Goal: Information Seeking & Learning: Learn about a topic

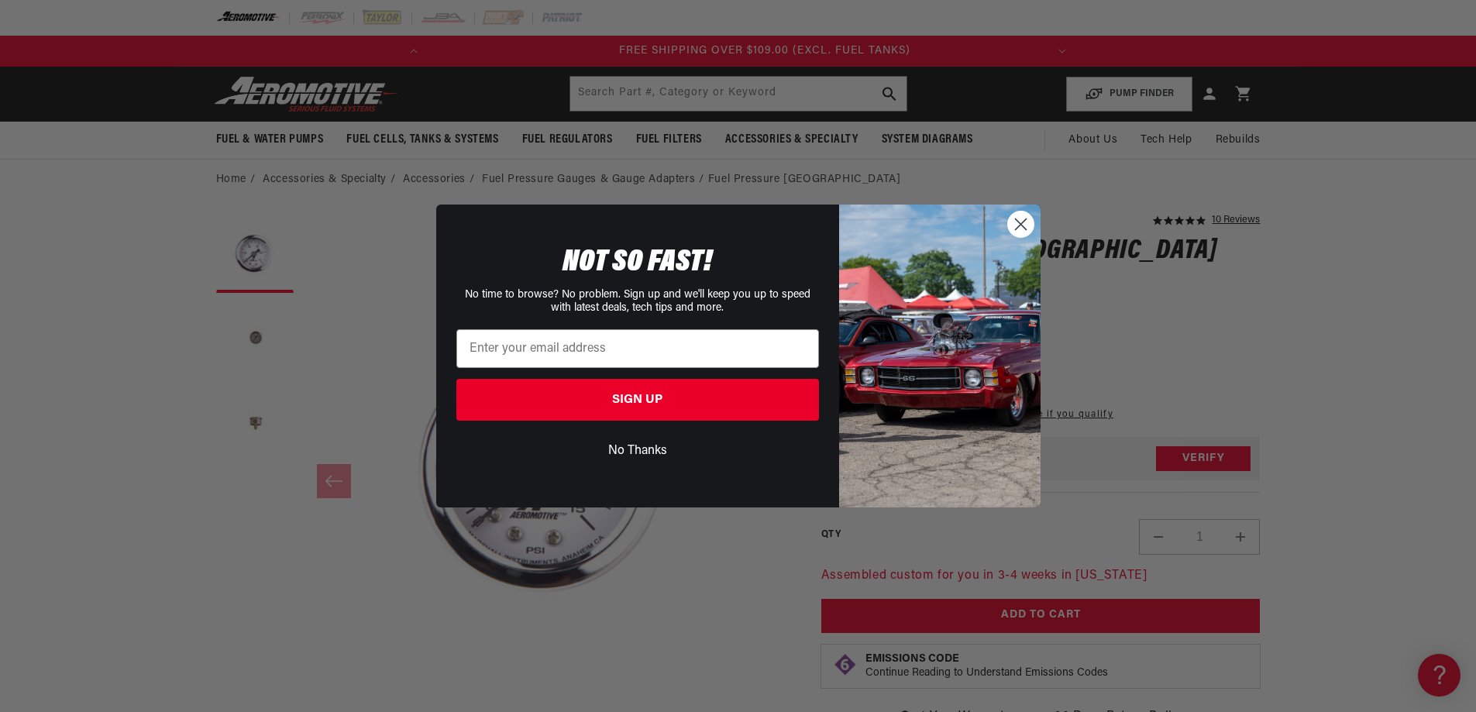
scroll to position [0, 613]
click at [1021, 215] on circle "Close dialog" at bounding box center [1020, 225] width 26 height 26
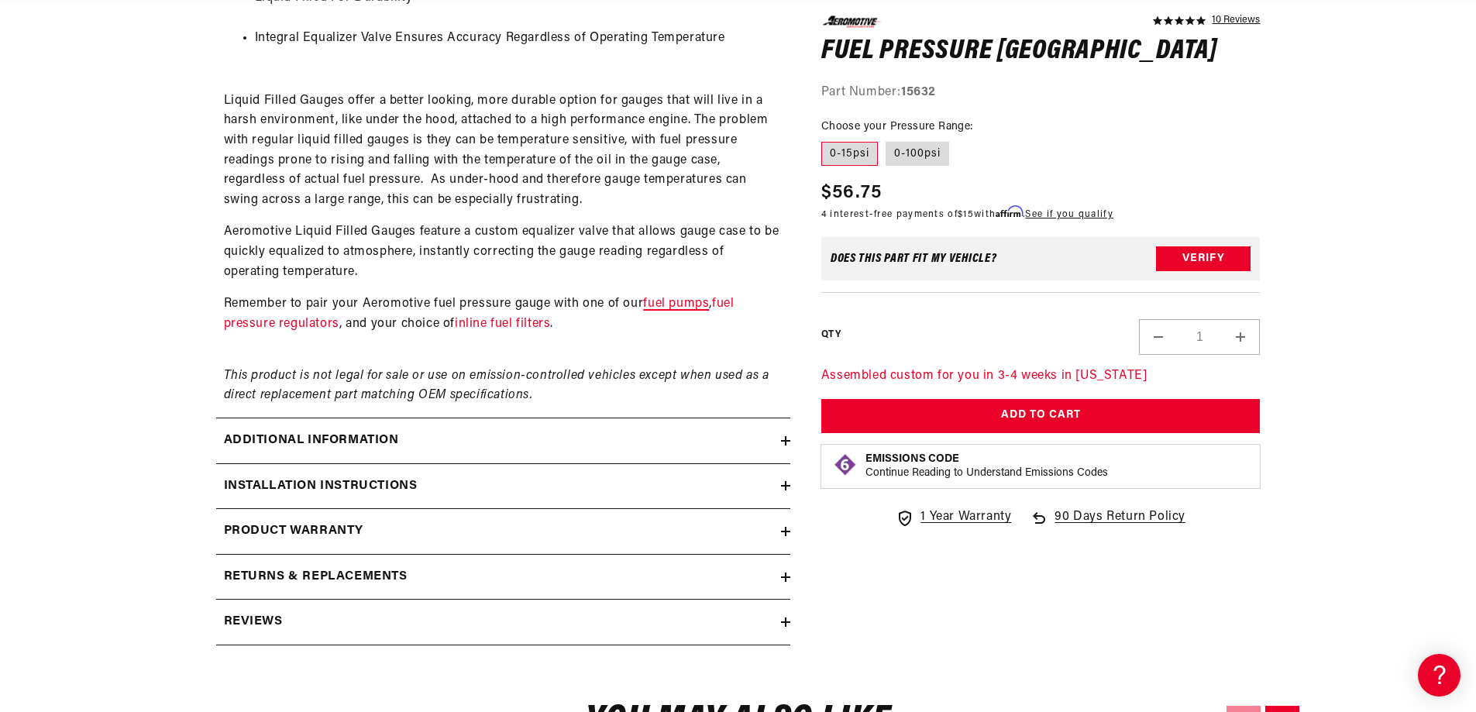
click at [690, 304] on link "fuel pumps" at bounding box center [676, 304] width 66 height 12
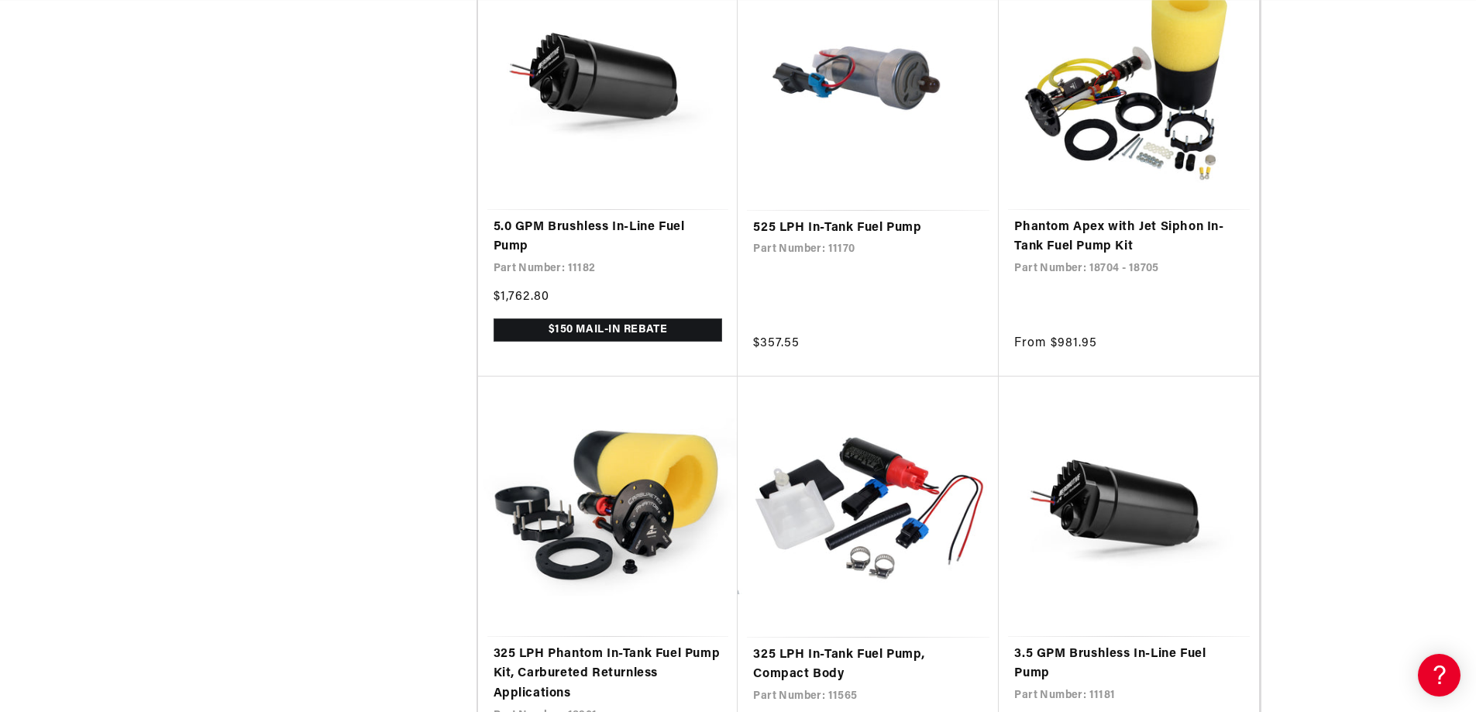
scroll to position [0, 613]
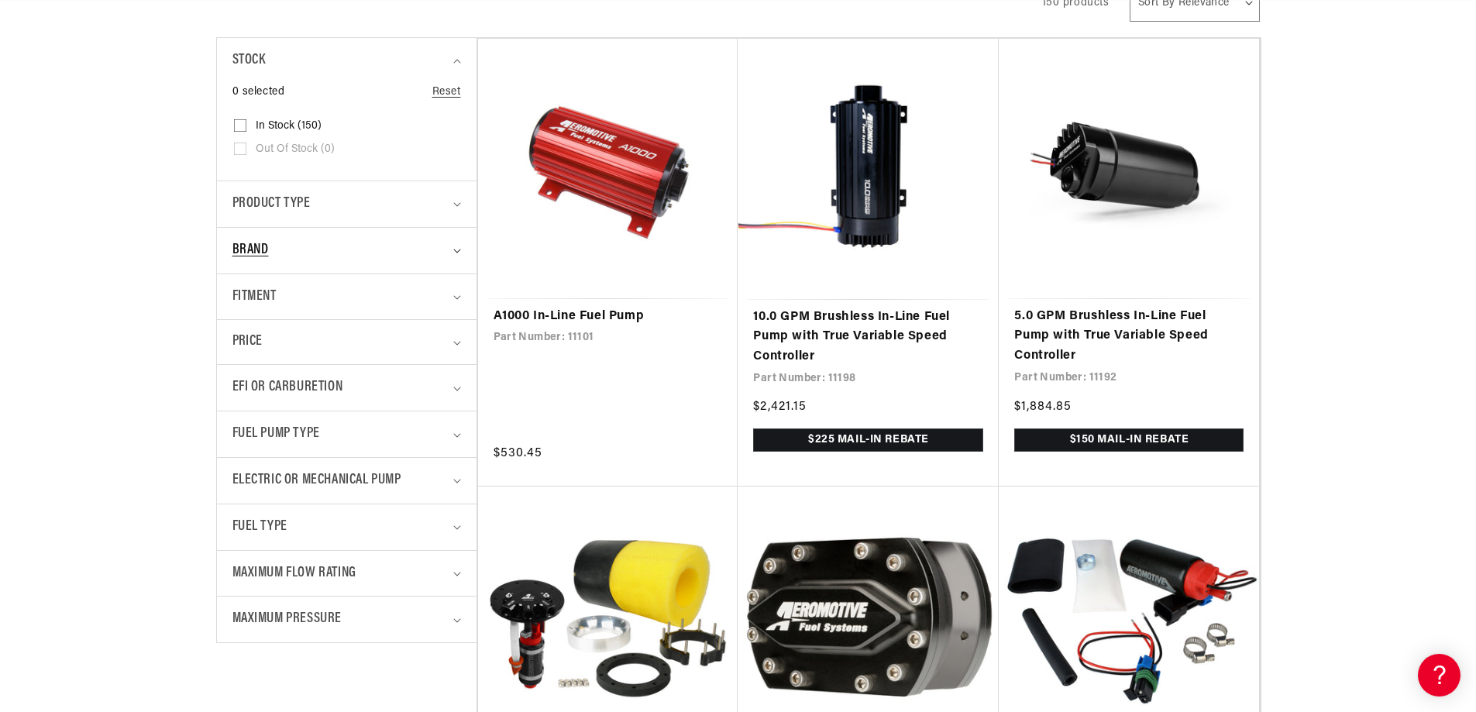
scroll to position [0, 613]
click at [458, 249] on icon "Brand (0 selected)" at bounding box center [457, 251] width 8 height 5
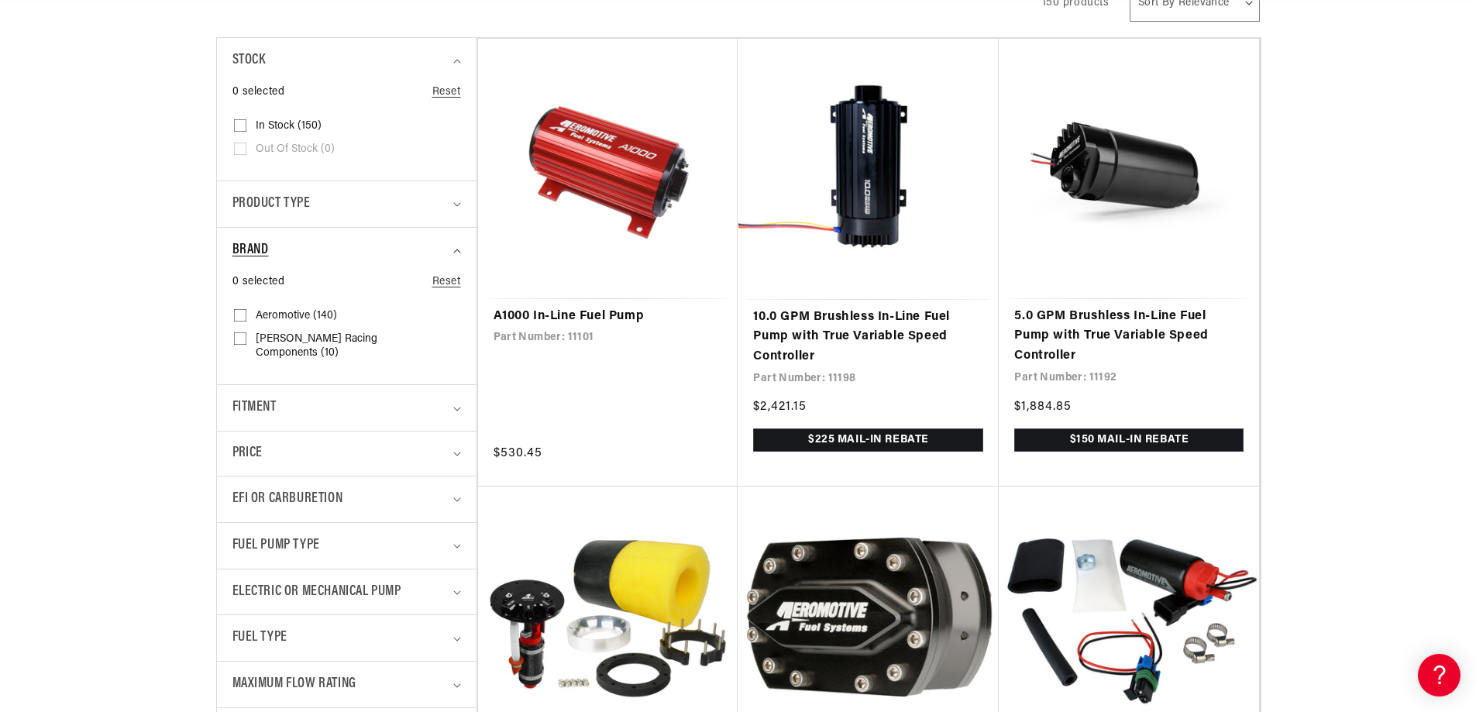
click at [458, 249] on icon "Brand (0 selected)" at bounding box center [457, 251] width 8 height 5
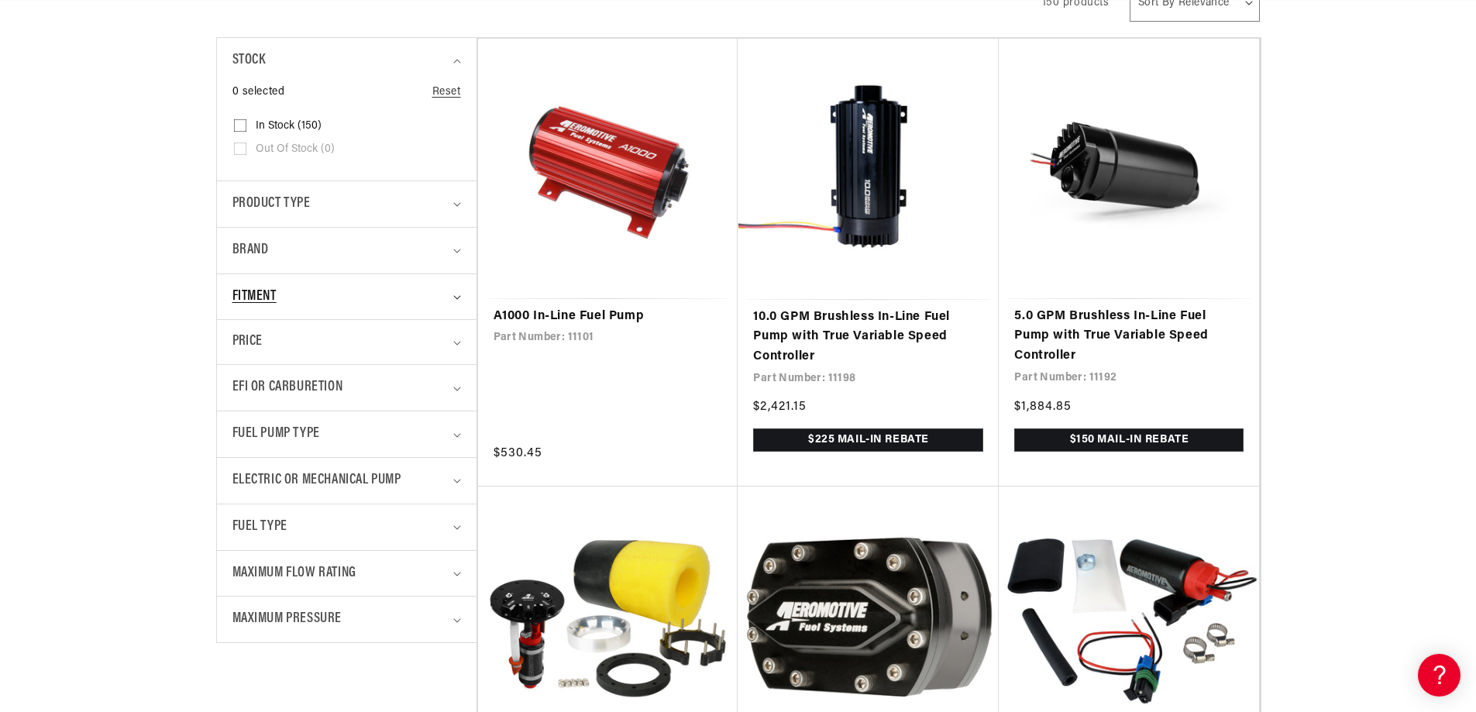
click at [456, 298] on icon "Fitment (0 selected)" at bounding box center [456, 298] width 7 height 4
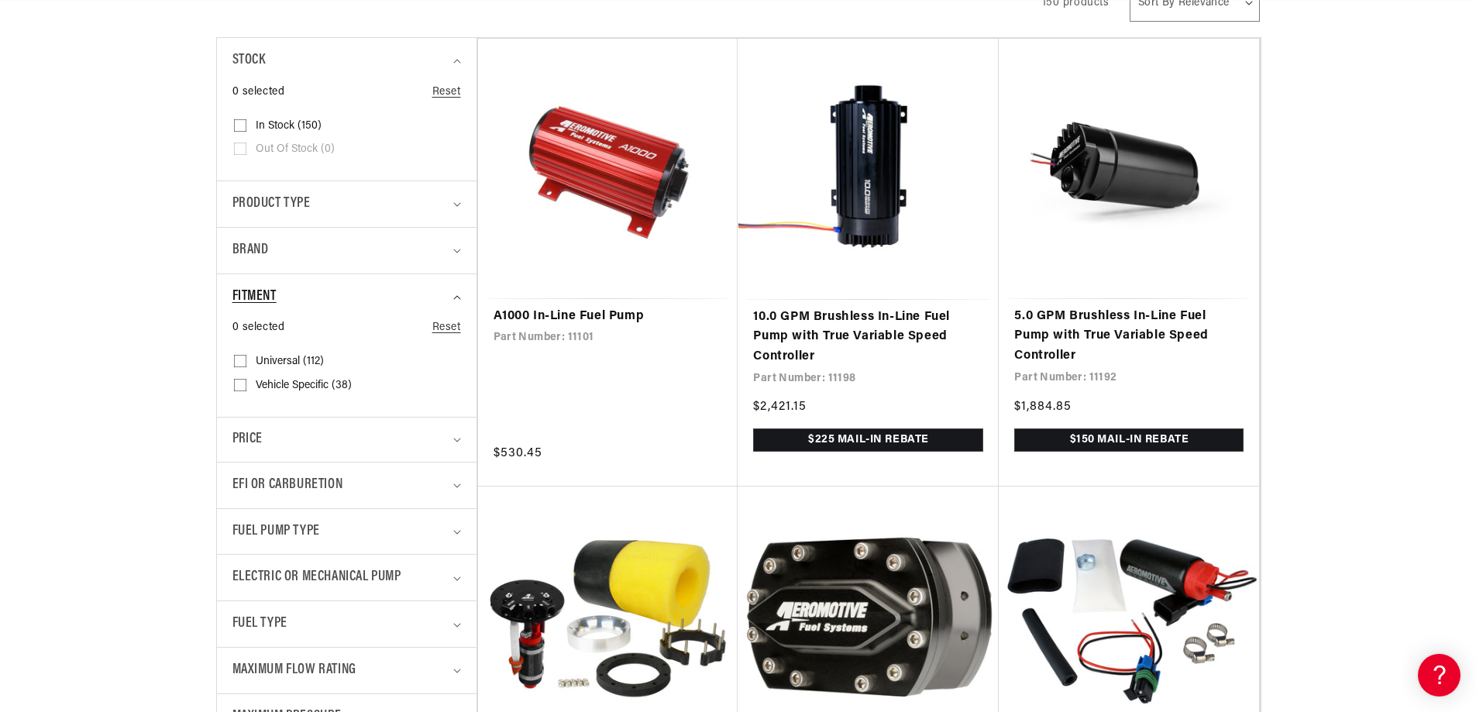
scroll to position [0, 0]
click at [303, 384] on span "Vehicle Specific (38)" at bounding box center [304, 386] width 96 height 14
click at [246, 384] on input "Vehicle Specific (38) Vehicle Specific (38 products)" at bounding box center [240, 388] width 12 height 12
checkbox input "true"
